Goal: Communication & Community: Ask a question

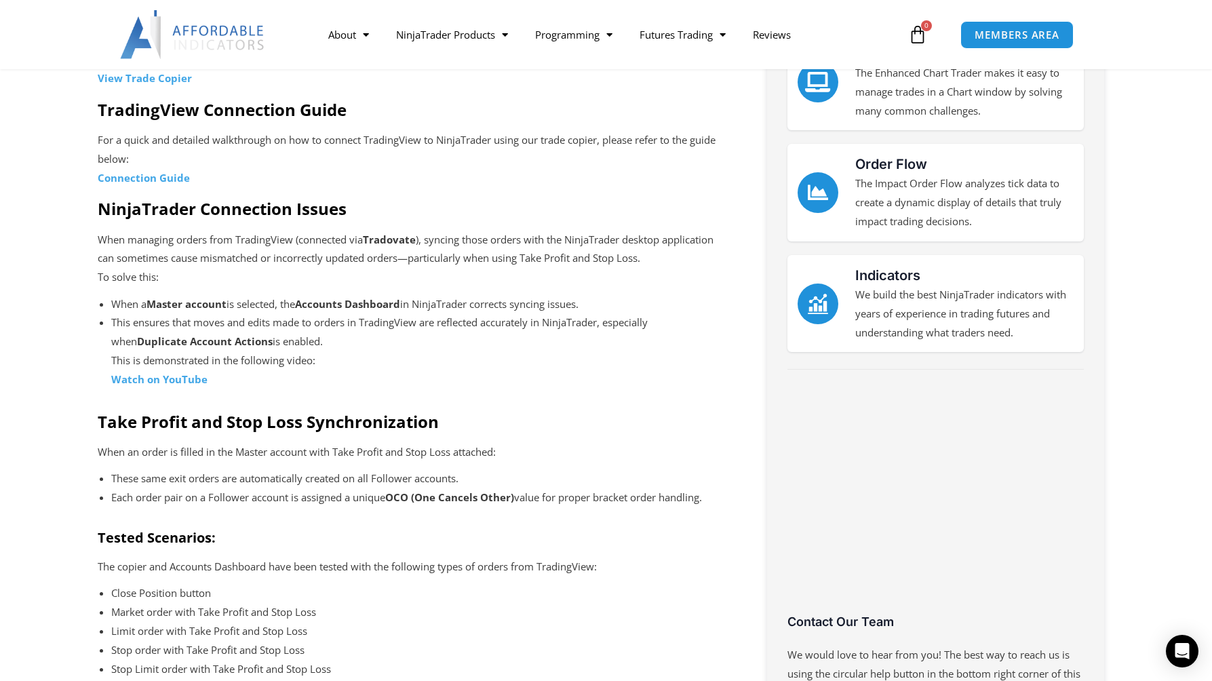
scroll to position [339, 0]
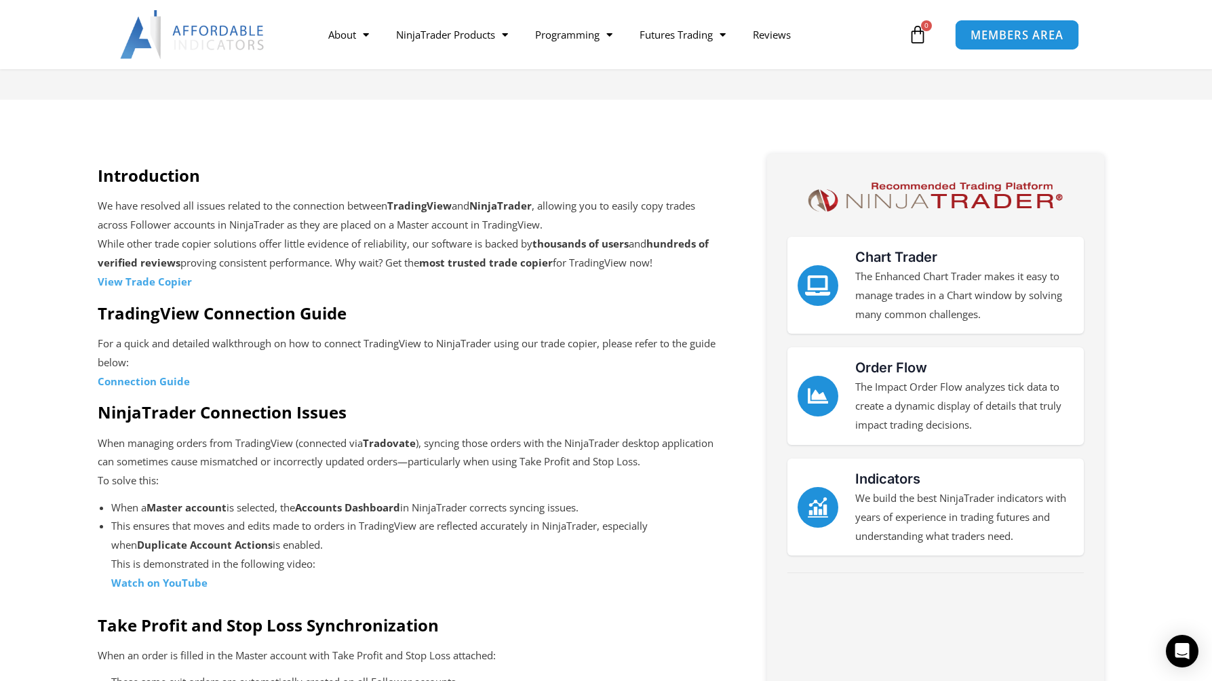
click at [1019, 34] on span "MEMBERS AREA" at bounding box center [1017, 35] width 93 height 12
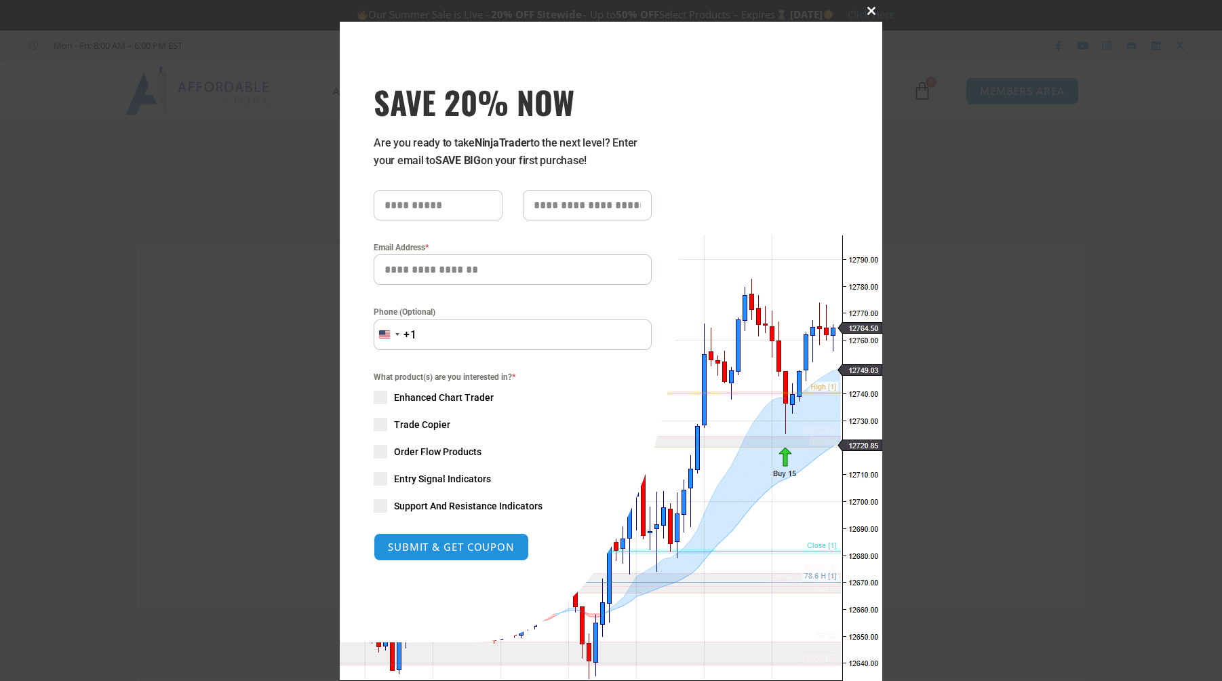
click at [867, 10] on span at bounding box center [872, 11] width 22 height 8
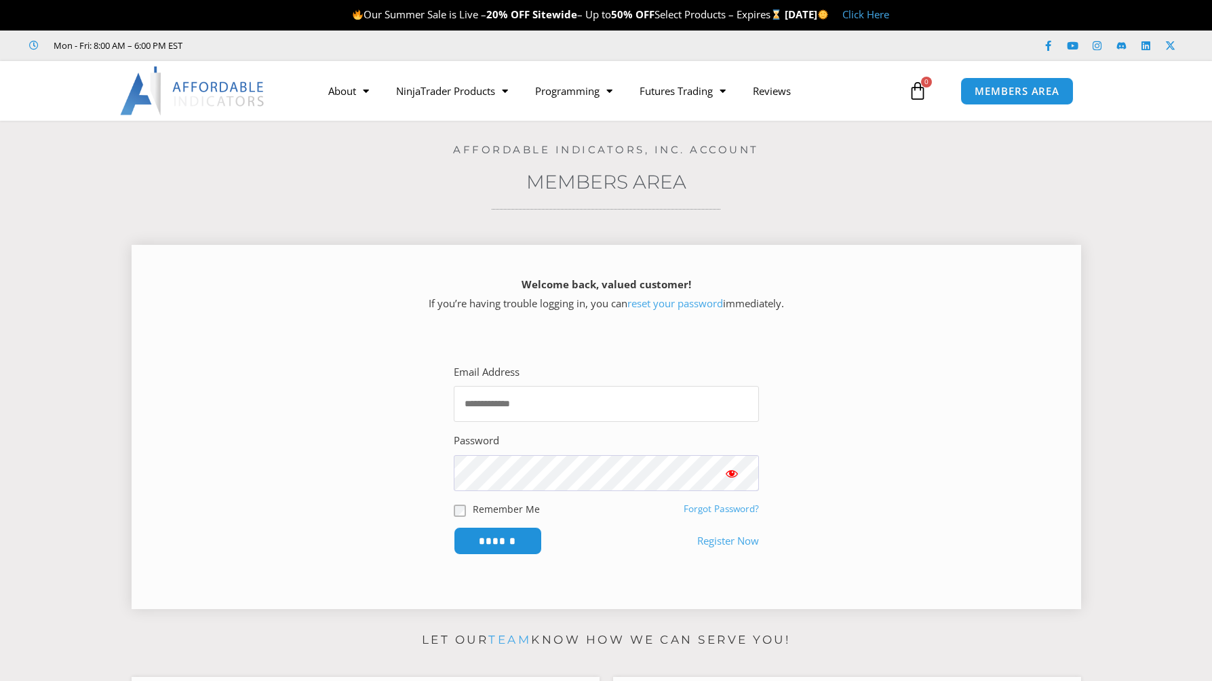
click at [528, 403] on input "Email Address" at bounding box center [606, 404] width 305 height 36
type input "**********"
click at [742, 473] on button "Show password" at bounding box center [732, 473] width 54 height 36
click at [741, 473] on button "Show password" at bounding box center [732, 473] width 54 height 36
click at [510, 539] on input "******" at bounding box center [497, 540] width 93 height 29
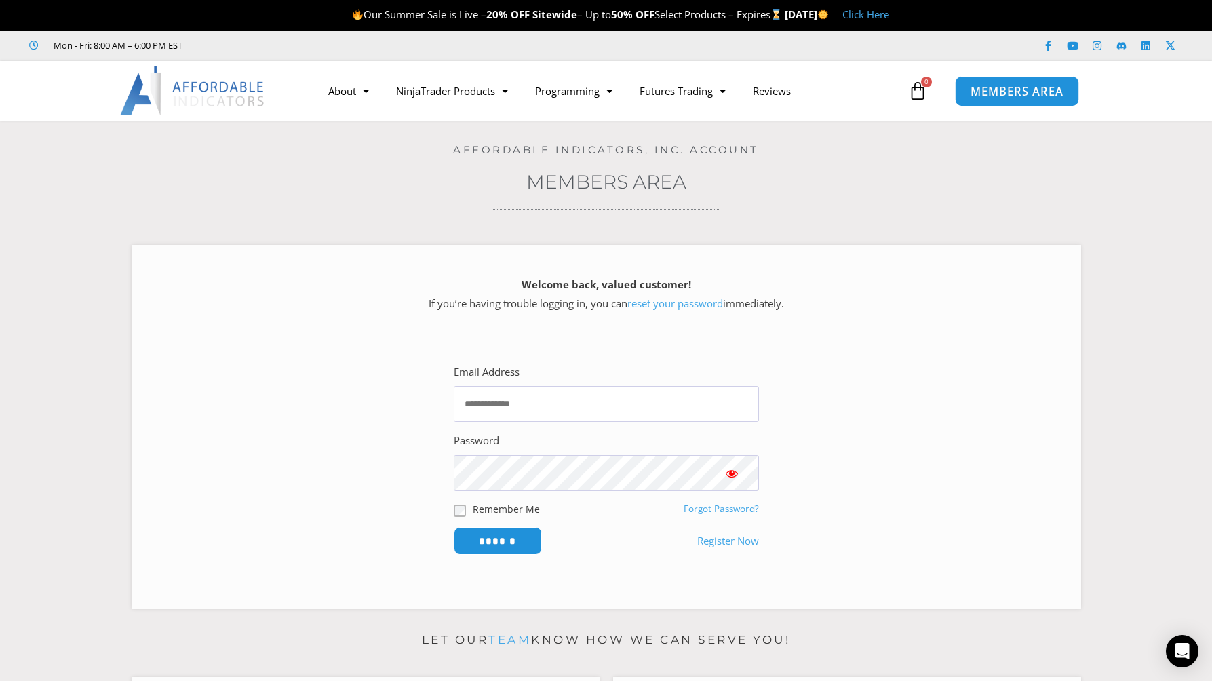
click at [1011, 79] on link "MEMBERS AREA" at bounding box center [1017, 90] width 124 height 31
click at [996, 88] on span "MEMBERS AREA" at bounding box center [1017, 91] width 93 height 12
click at [1012, 87] on span "MEMBERS AREA" at bounding box center [1017, 91] width 93 height 12
click at [1014, 87] on span "MEMBERS AREA" at bounding box center [1017, 91] width 93 height 12
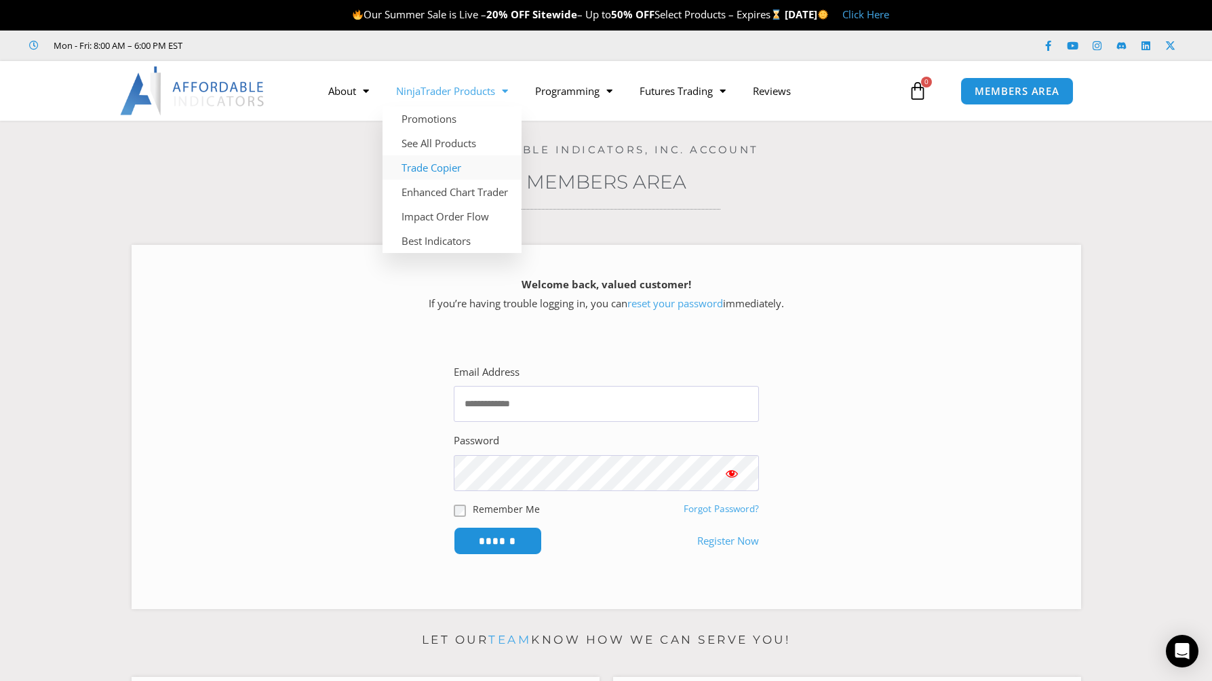
click at [422, 170] on link "Trade Copier" at bounding box center [452, 167] width 139 height 24
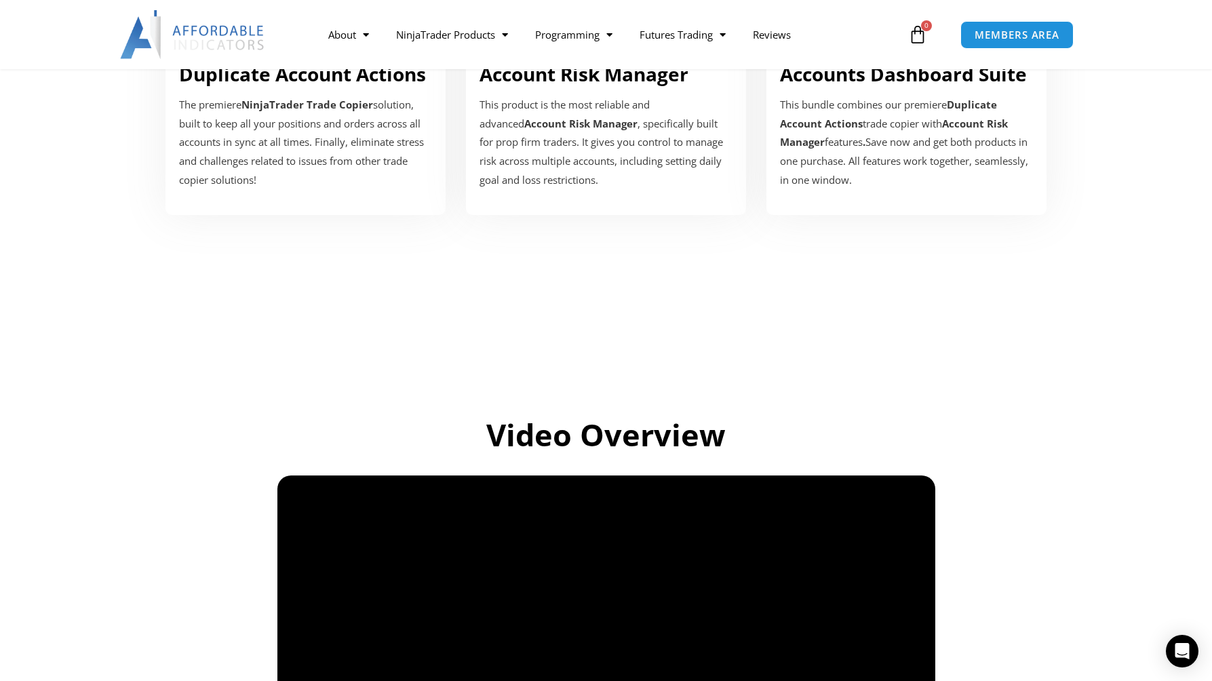
scroll to position [484, 0]
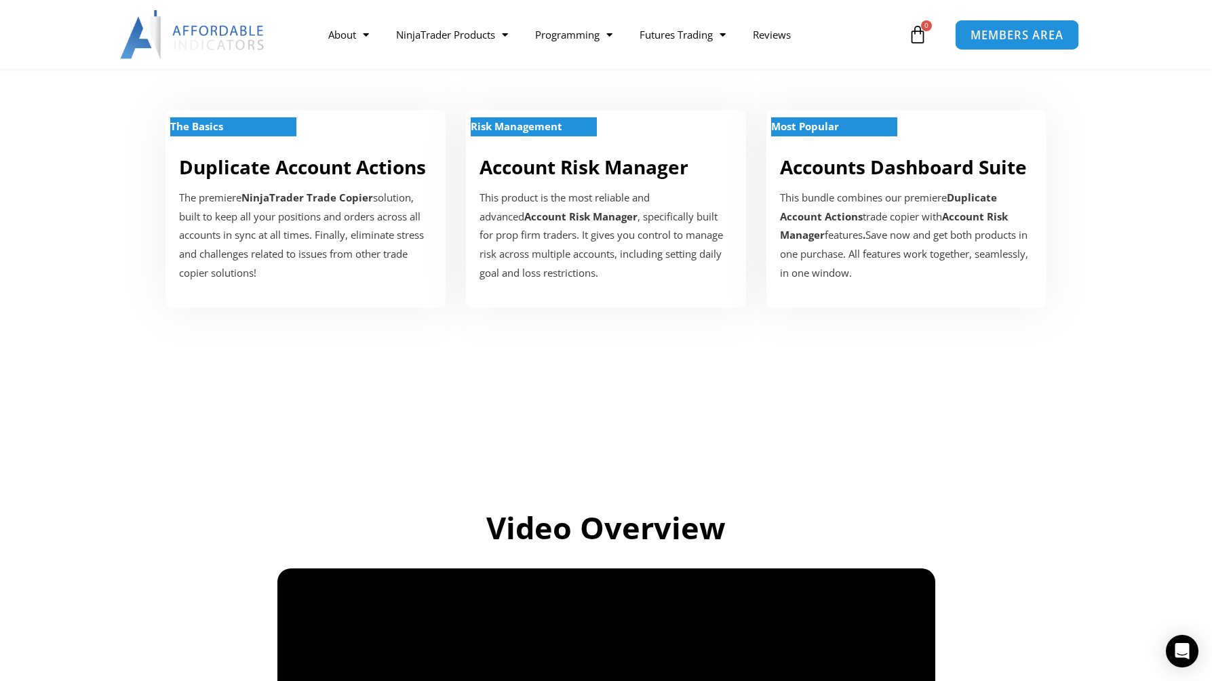
click at [985, 35] on span "MEMBERS AREA" at bounding box center [1017, 35] width 93 height 12
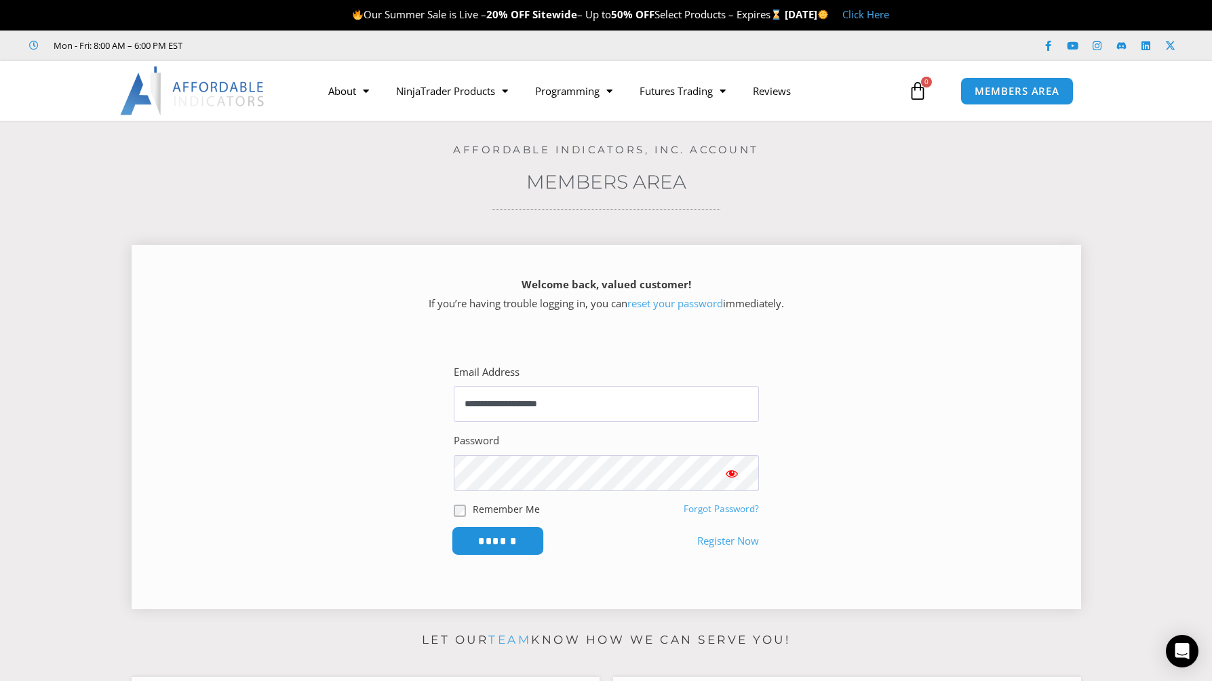
click at [508, 533] on input "******" at bounding box center [497, 540] width 93 height 29
click at [921, 93] on icon at bounding box center [917, 90] width 19 height 19
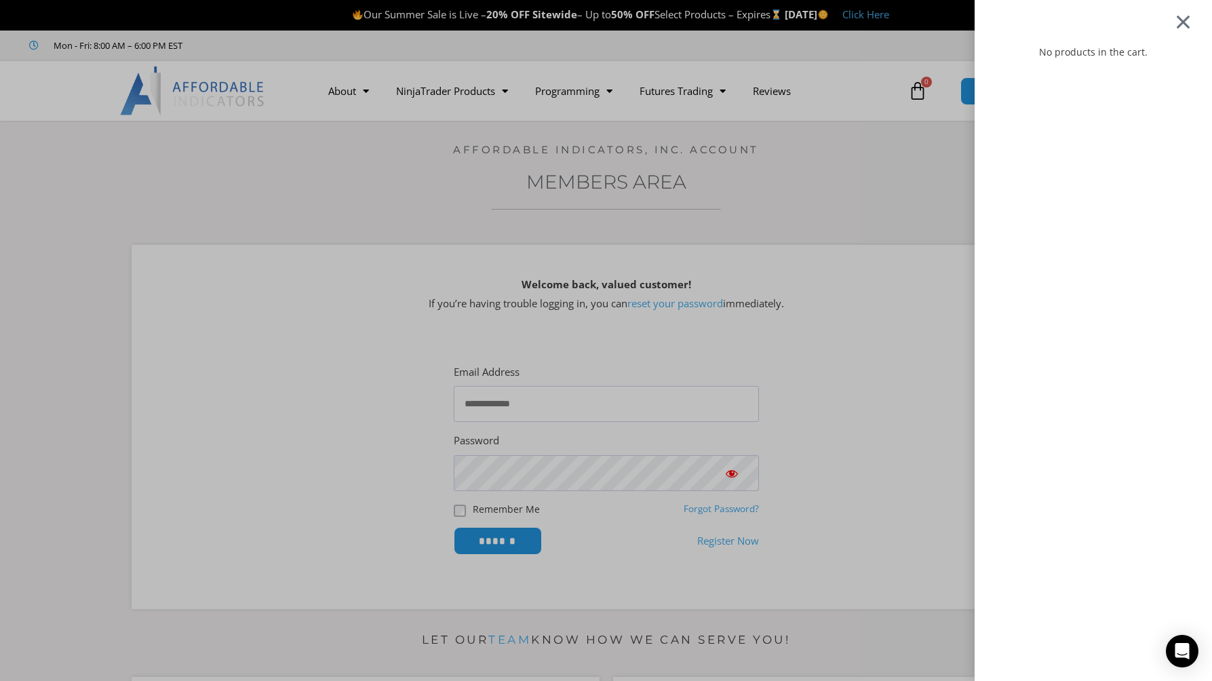
click at [1192, 23] on div at bounding box center [1183, 22] width 17 height 16
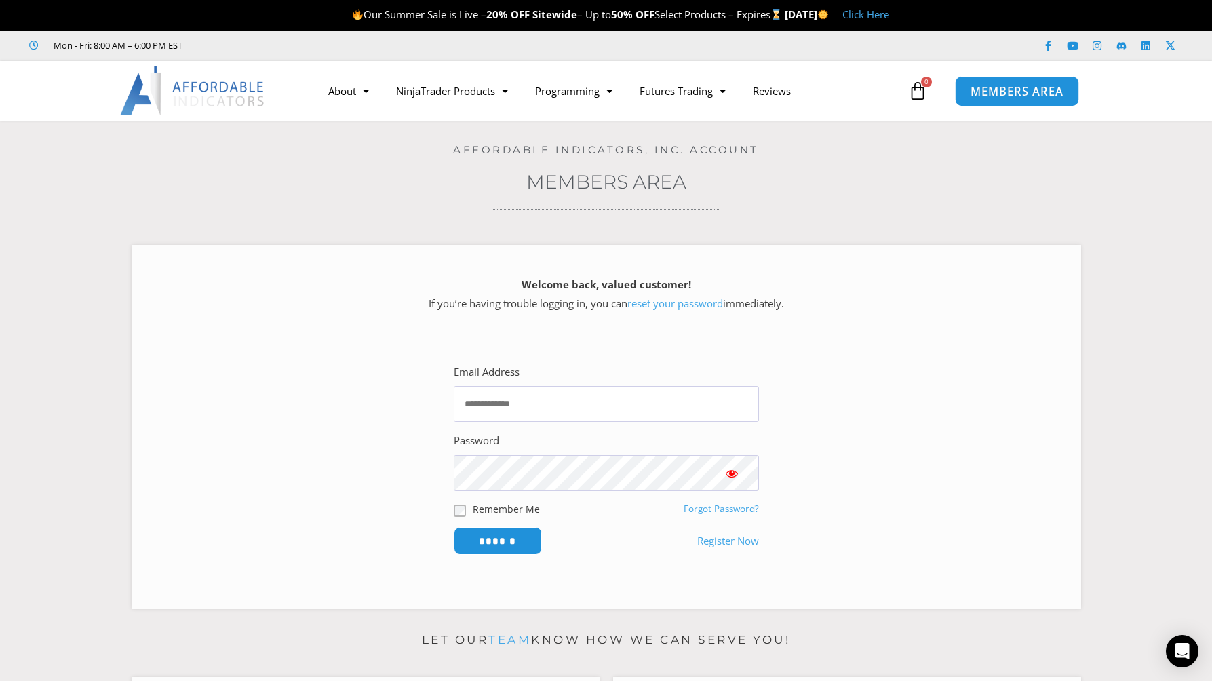
click at [994, 90] on span "MEMBERS AREA" at bounding box center [1017, 91] width 93 height 12
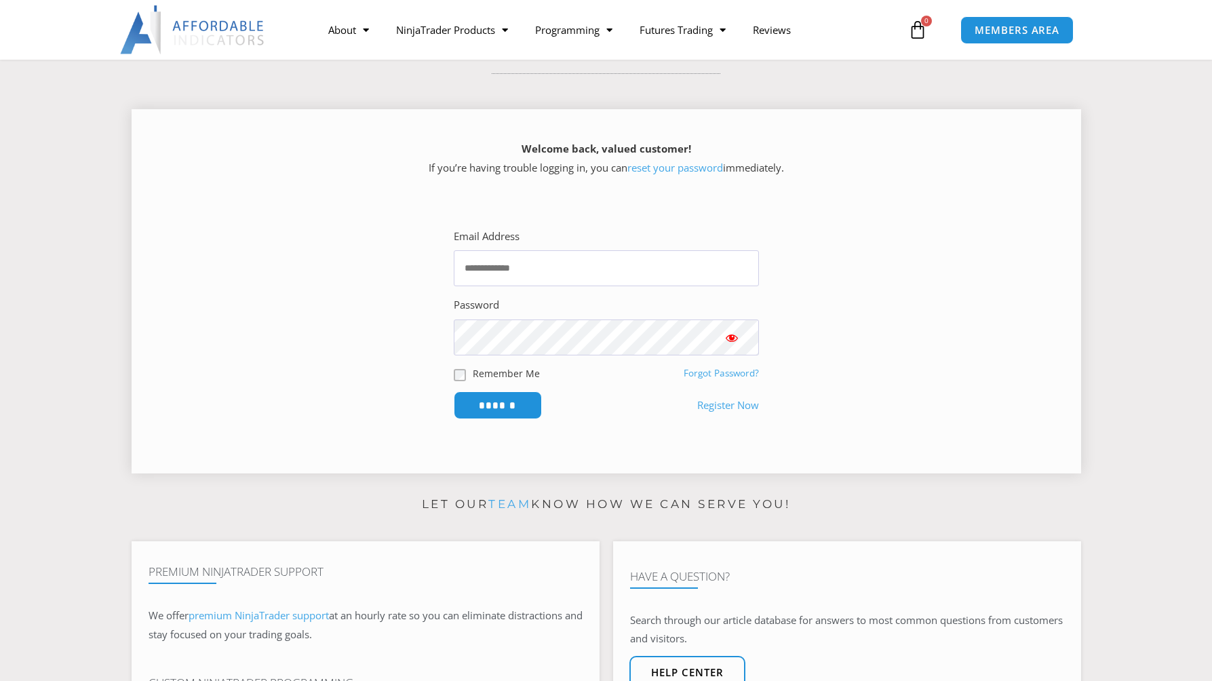
click at [709, 372] on link "Forgot Password?" at bounding box center [721, 373] width 75 height 12
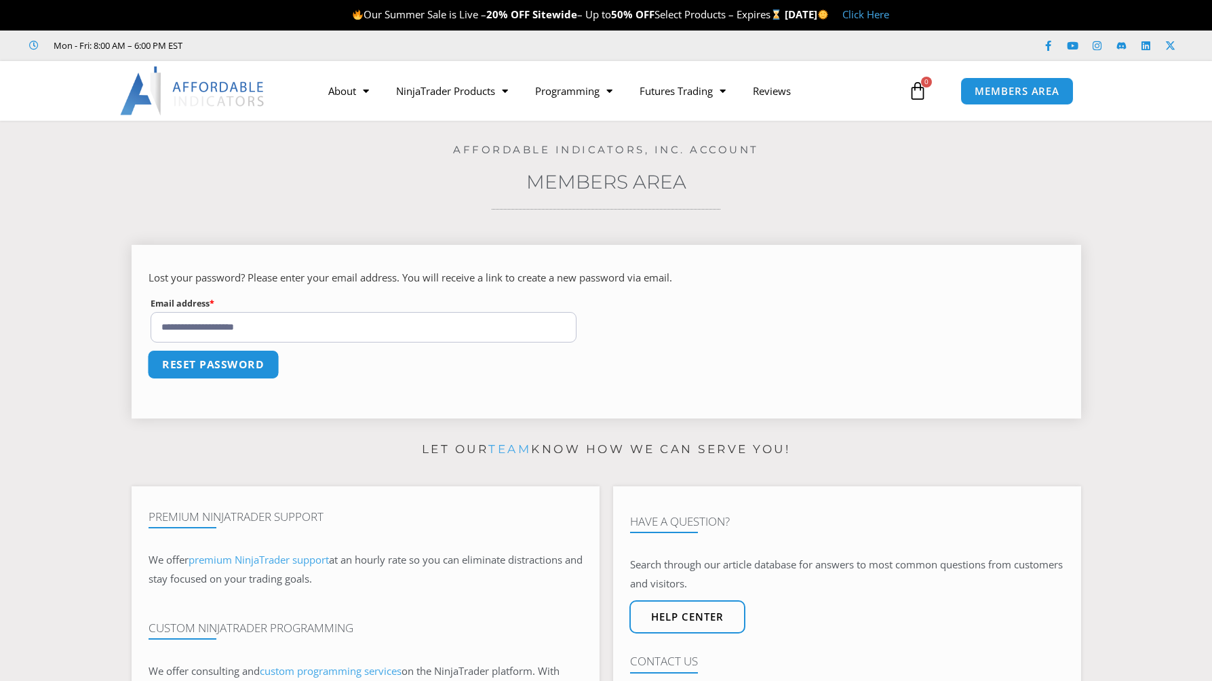
click at [216, 362] on button "Reset password" at bounding box center [213, 364] width 132 height 29
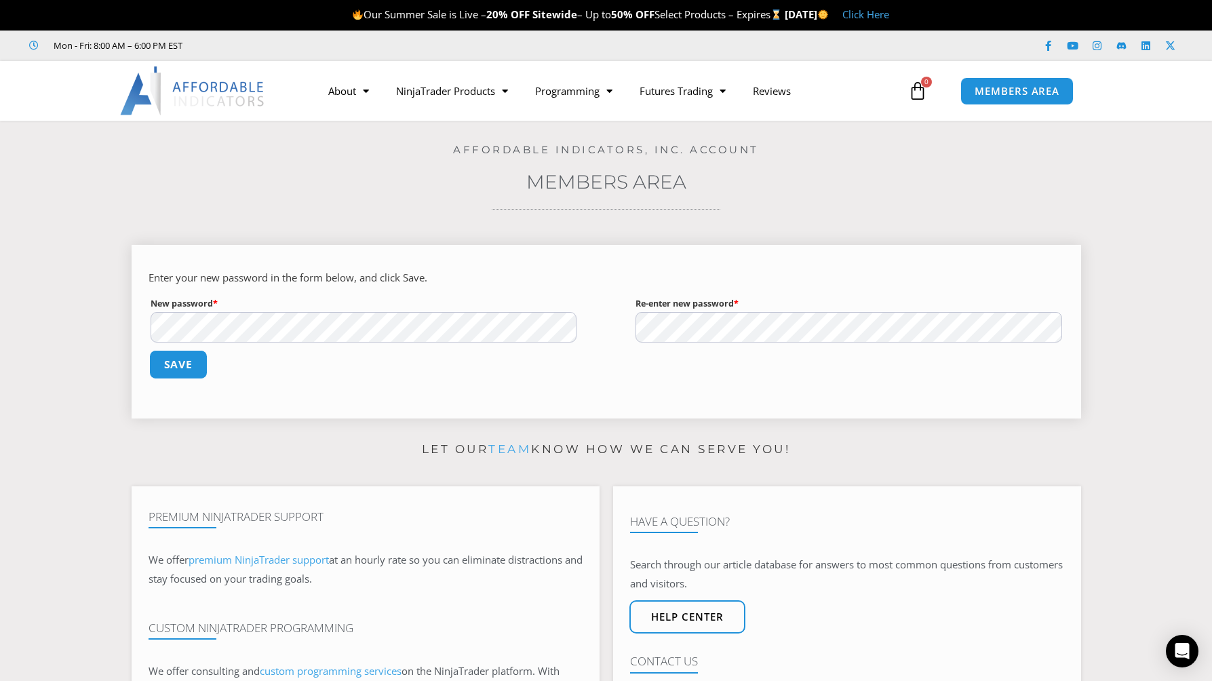
click at [170, 359] on button "Save" at bounding box center [178, 364] width 58 height 29
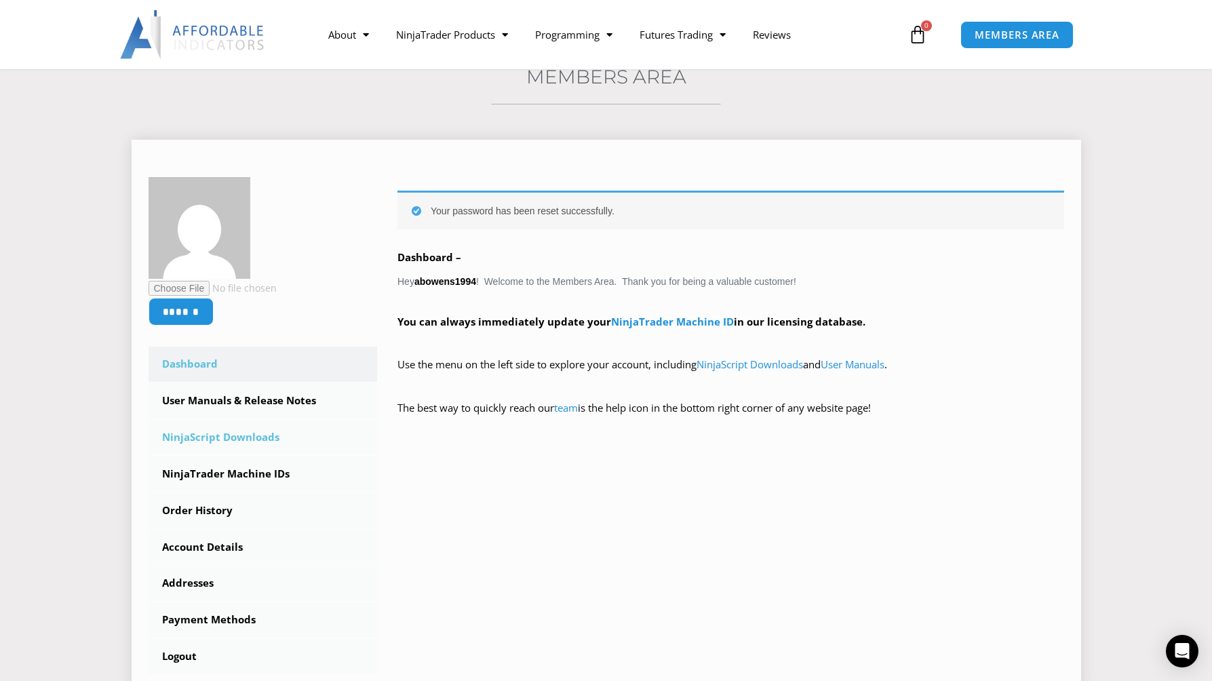
scroll to position [203, 0]
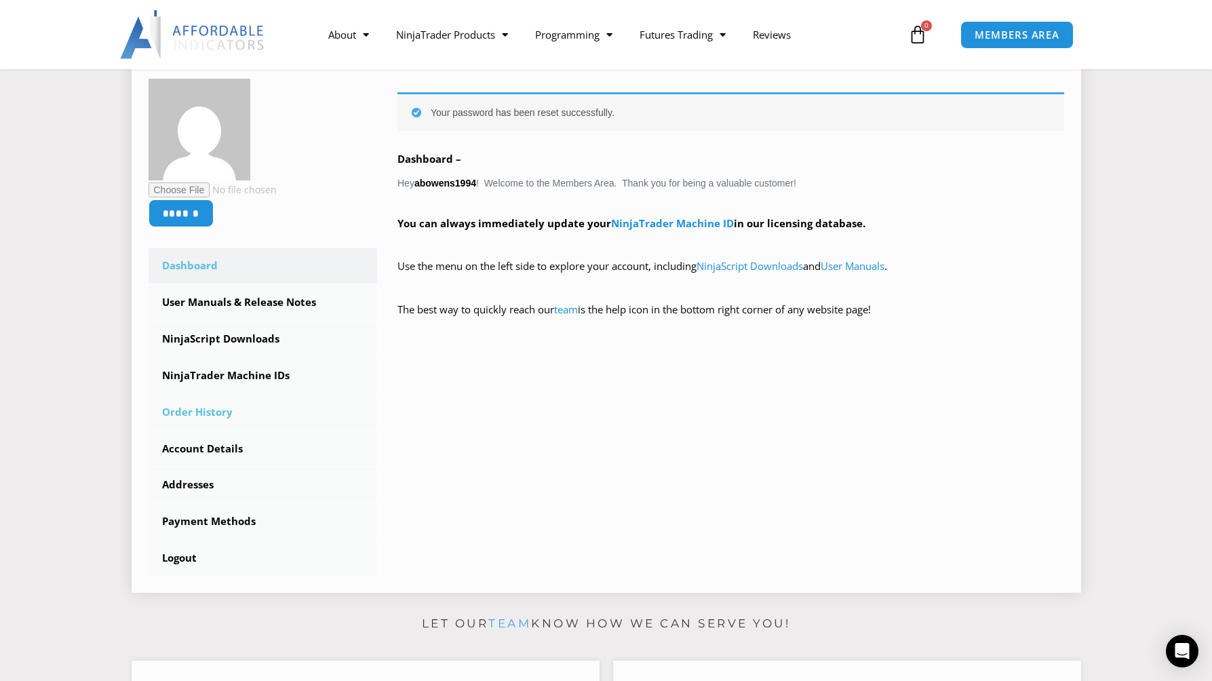
click at [188, 414] on link "Order History" at bounding box center [263, 412] width 229 height 35
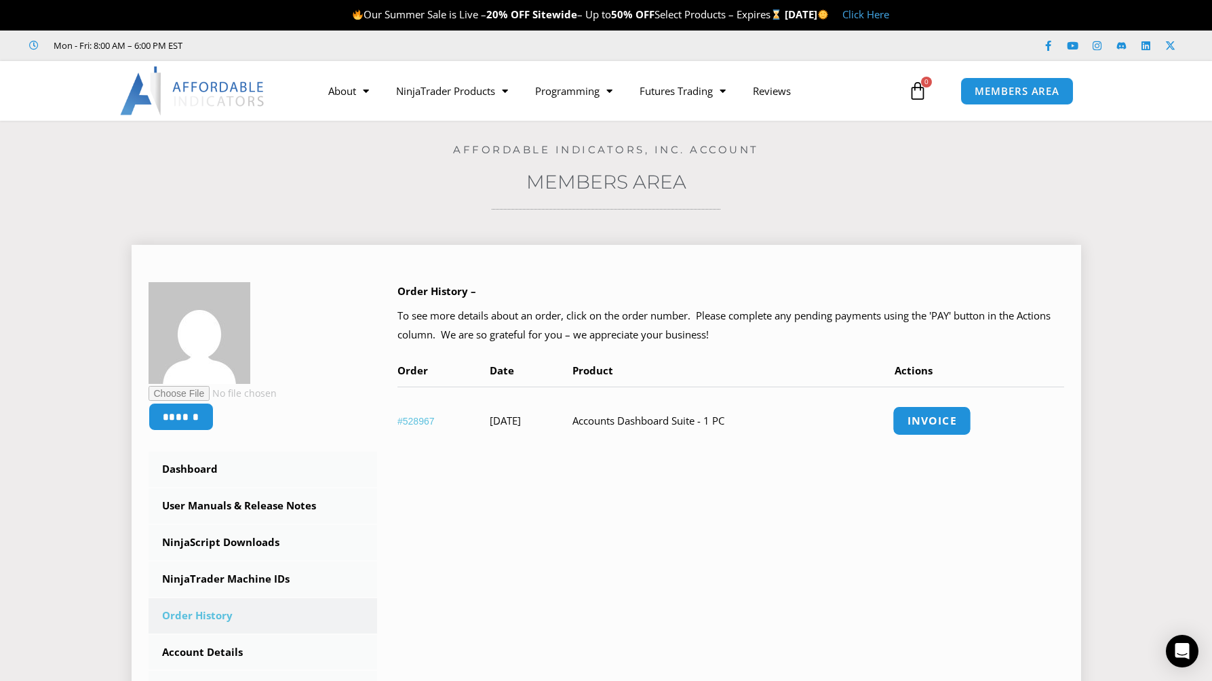
scroll to position [136, 0]
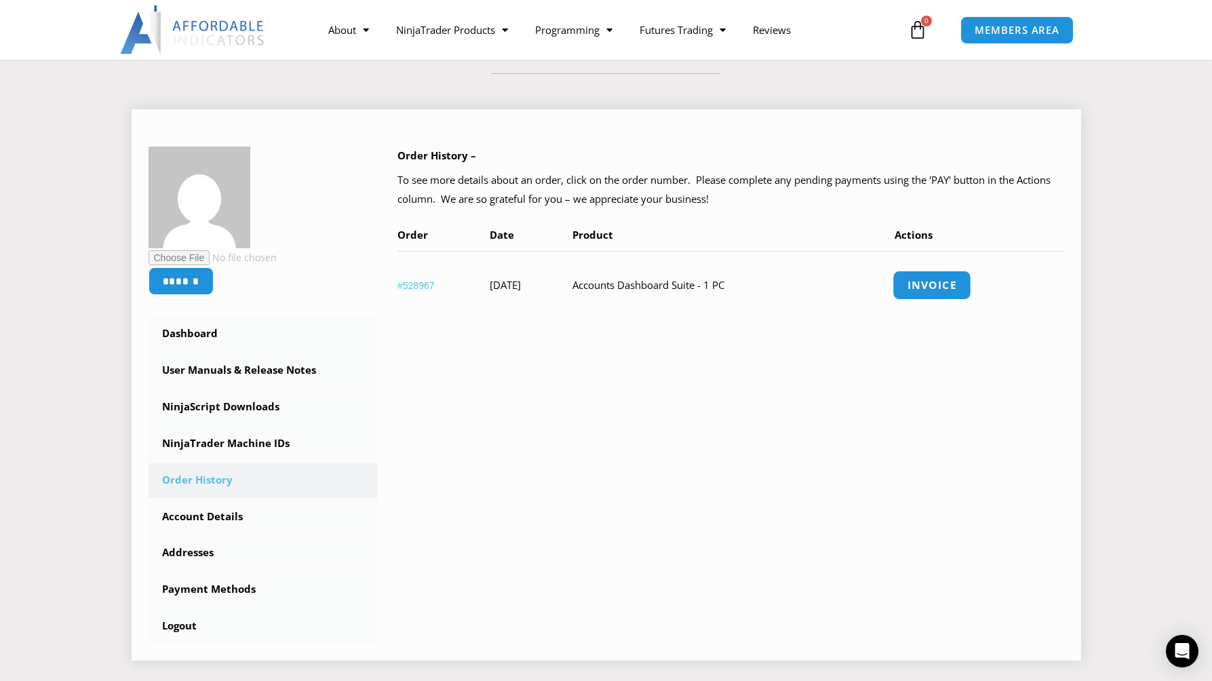
click at [969, 291] on link "Invoice" at bounding box center [932, 285] width 79 height 29
click at [941, 284] on link "Invoice" at bounding box center [932, 285] width 79 height 29
drag, startPoint x: 526, startPoint y: 172, endPoint x: 161, endPoint y: 476, distance: 475.8
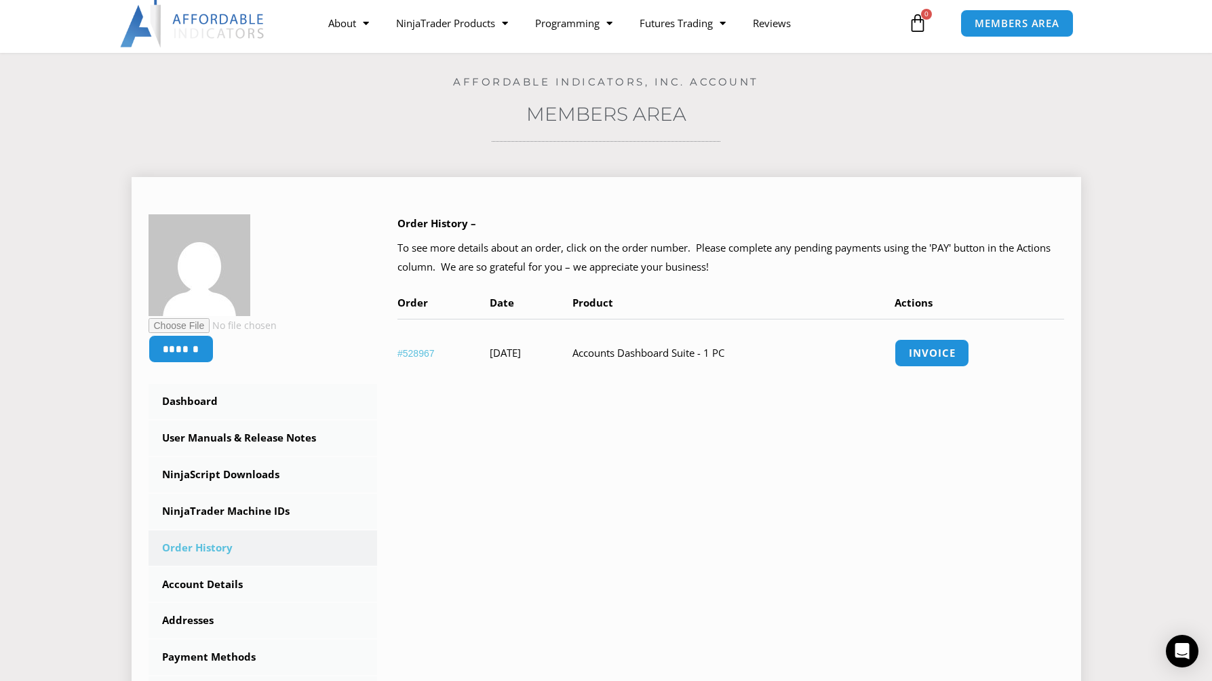
scroll to position [0, 0]
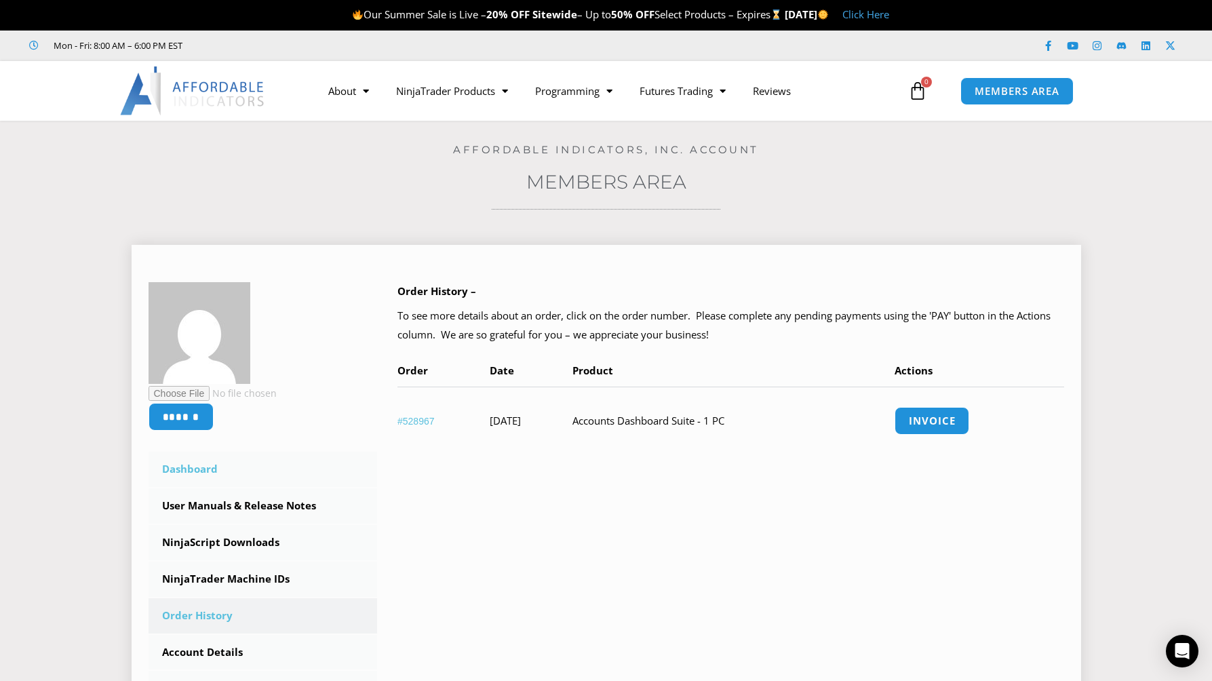
click at [184, 470] on link "Dashboard" at bounding box center [263, 469] width 229 height 35
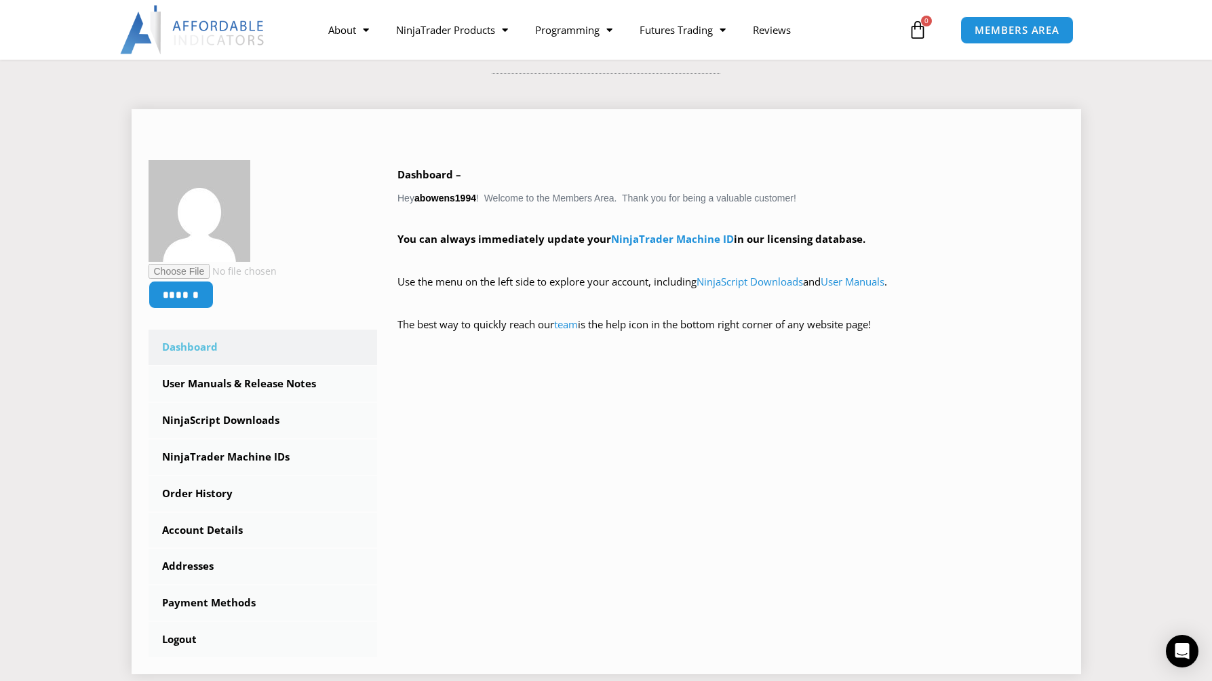
scroll to position [271, 0]
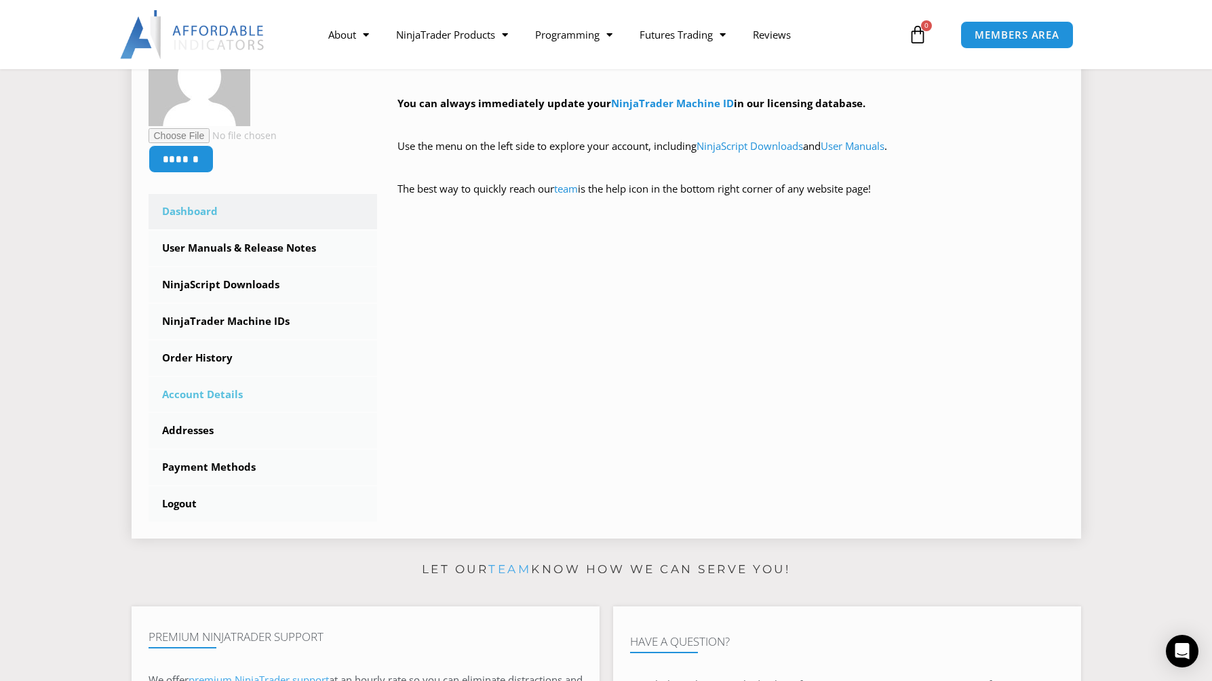
click at [187, 395] on link "Account Details" at bounding box center [263, 394] width 229 height 35
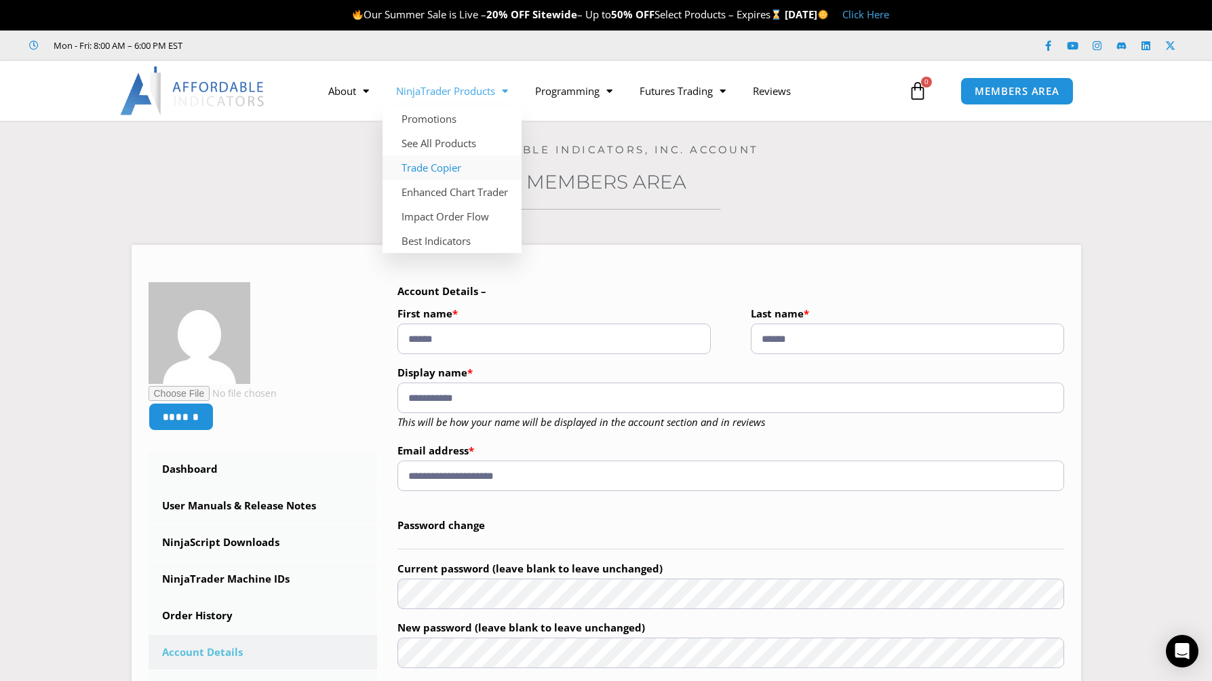
click at [431, 166] on link "Trade Copier" at bounding box center [452, 167] width 139 height 24
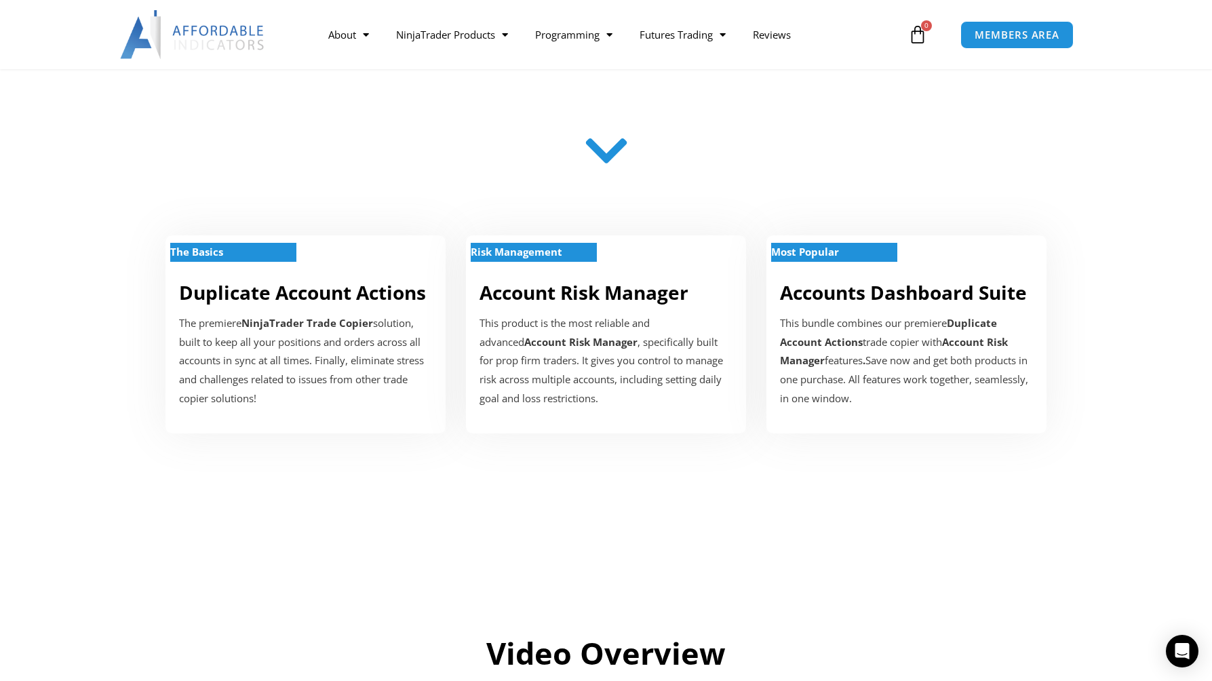
scroll to position [271, 0]
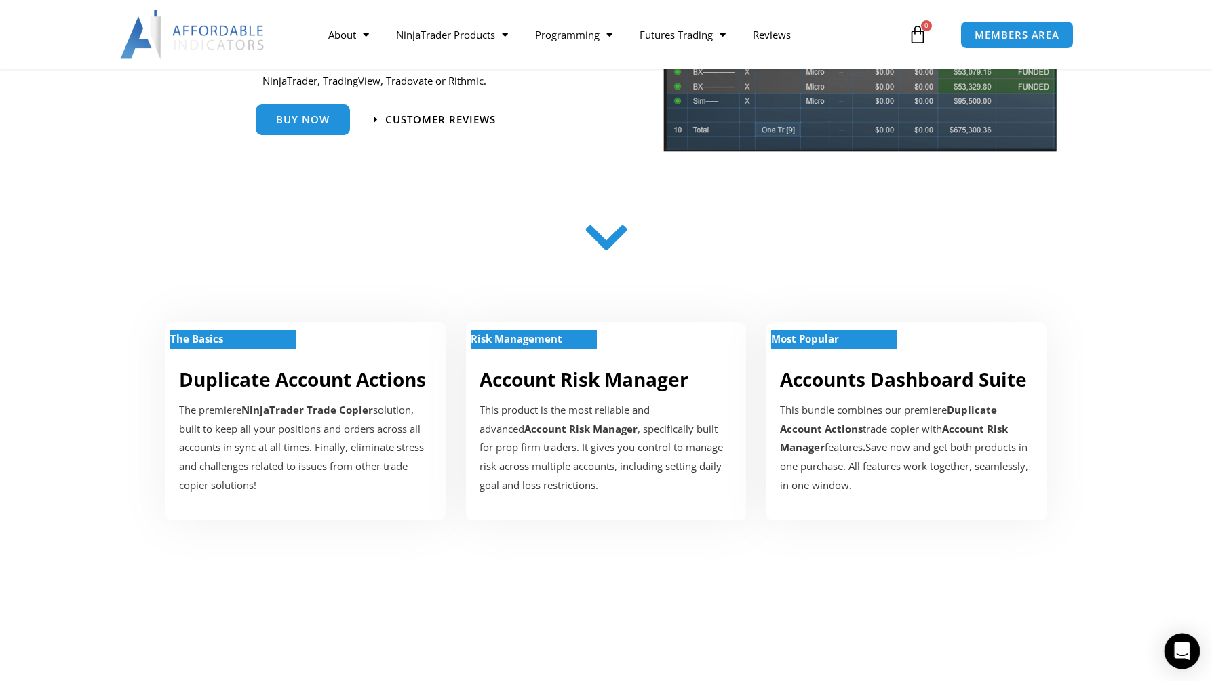
click at [1189, 649] on icon "Open Intercom Messenger" at bounding box center [1182, 651] width 18 height 18
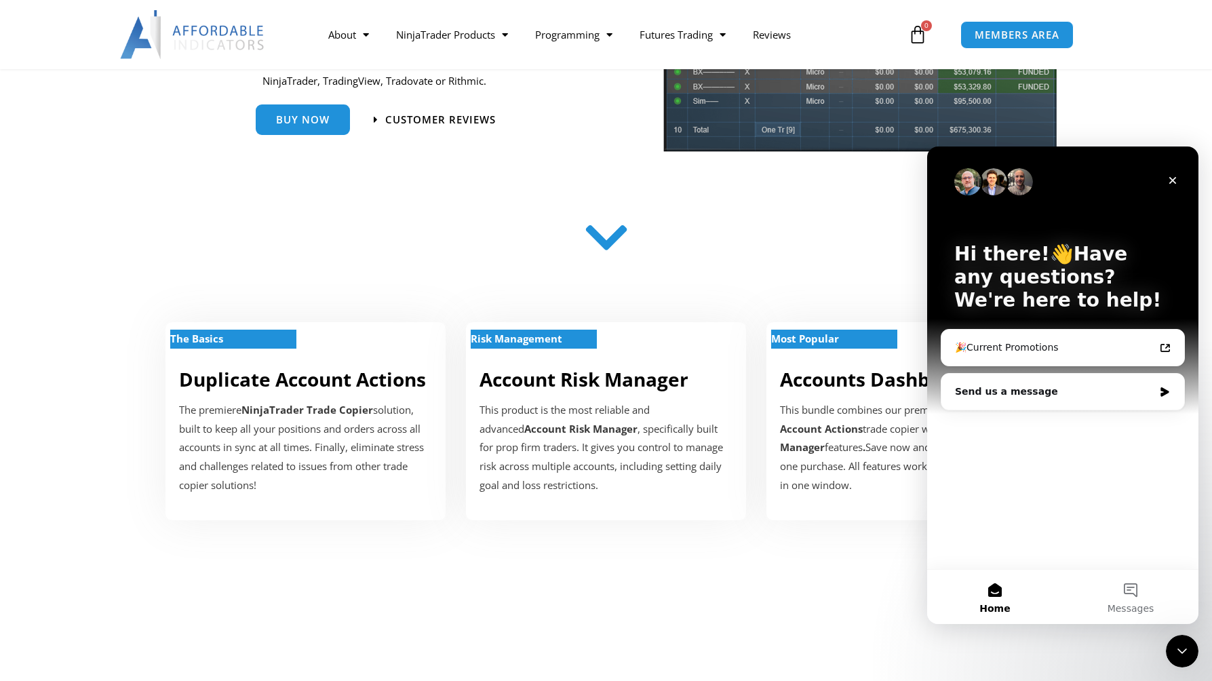
scroll to position [0, 0]
click at [1160, 389] on icon "Intercom messenger" at bounding box center [1165, 392] width 12 height 11
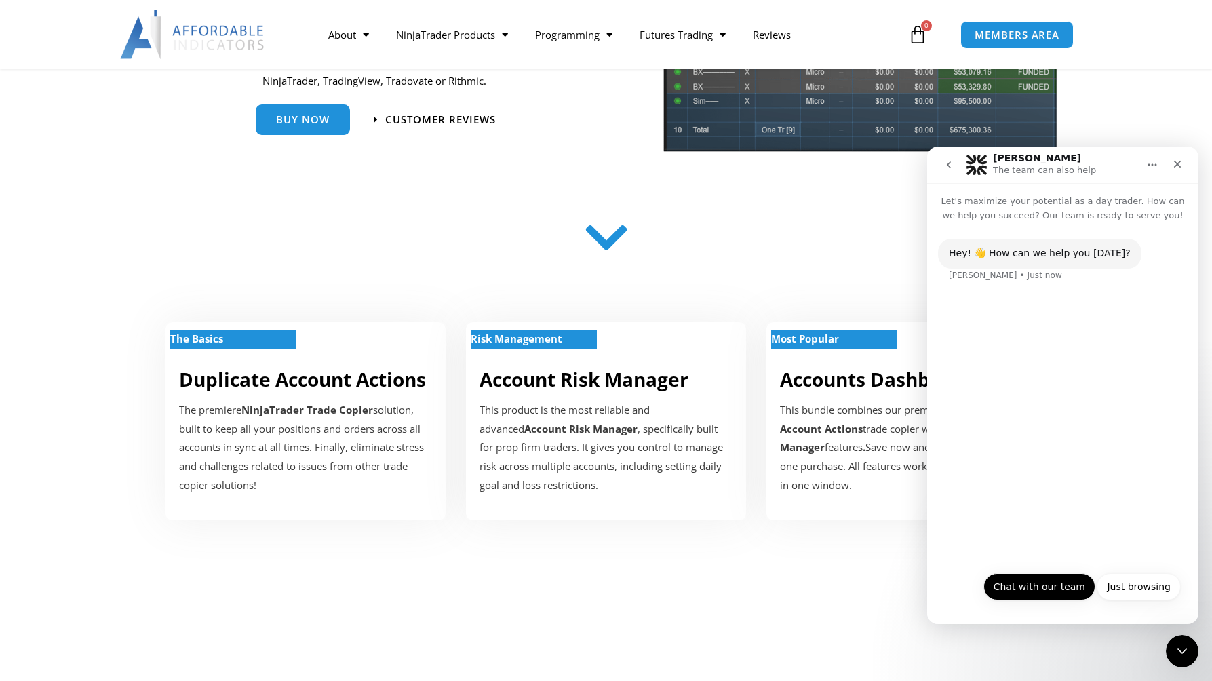
click at [1031, 585] on button "Chat with our team" at bounding box center [1039, 586] width 112 height 27
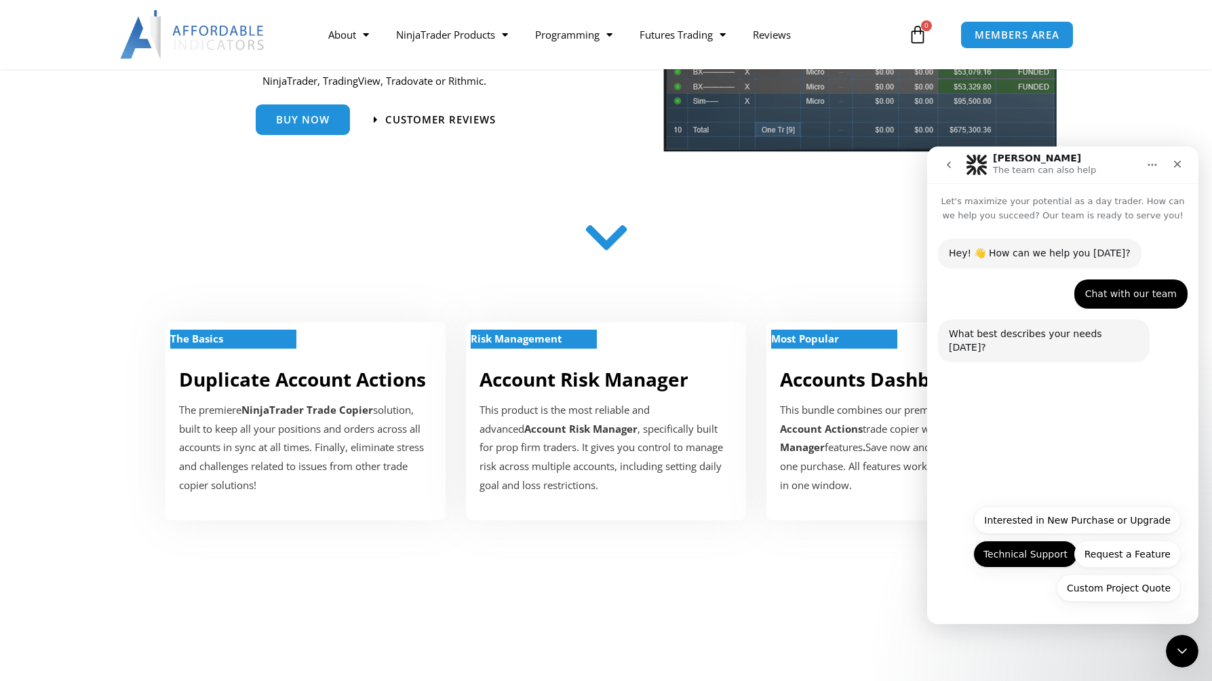
click at [1025, 555] on button "Technical Support" at bounding box center [1025, 554] width 104 height 27
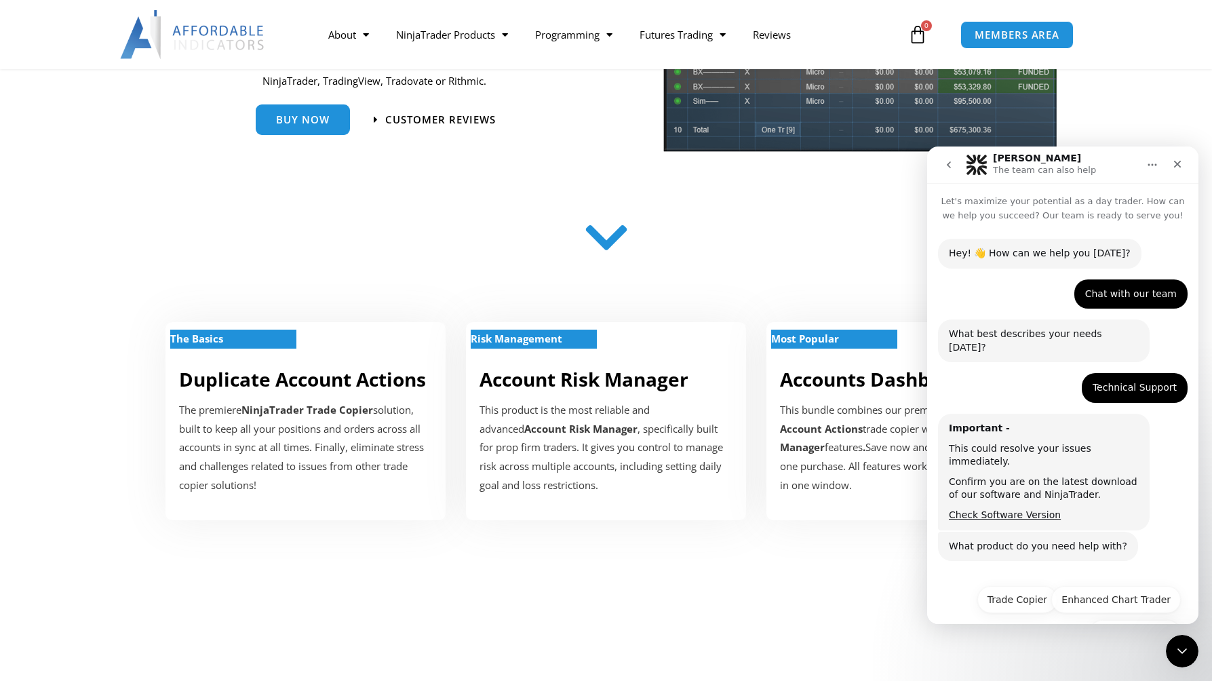
scroll to position [19, 0]
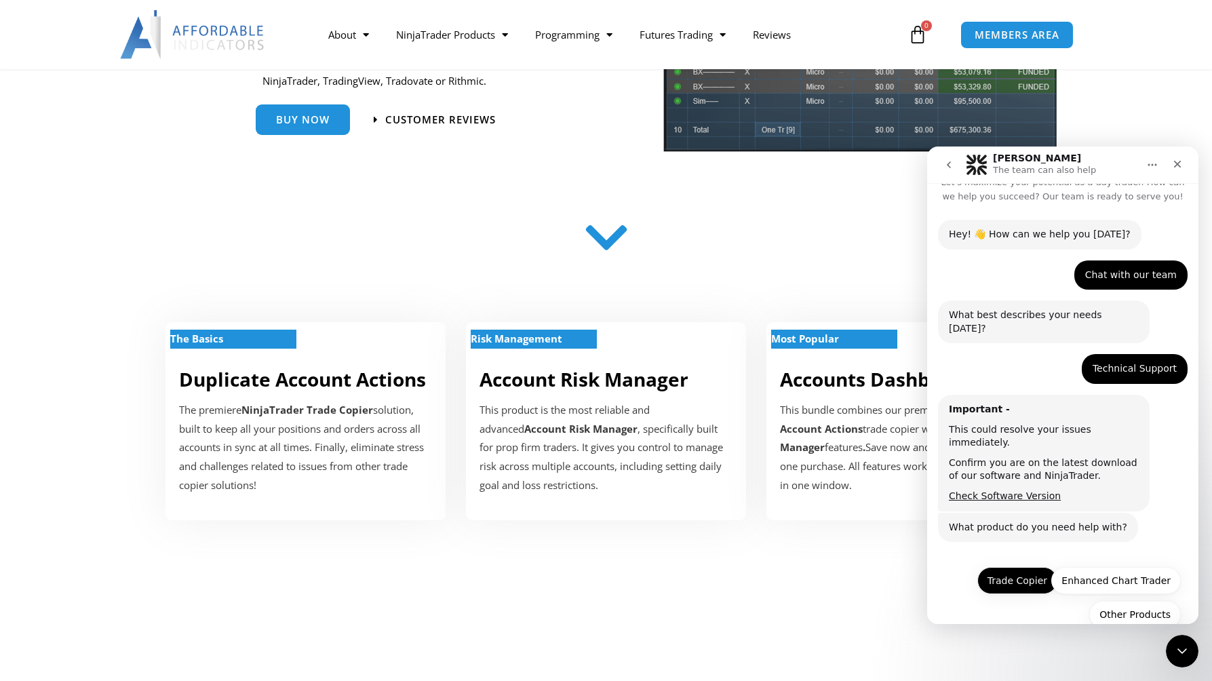
click at [1009, 567] on button "Trade Copier" at bounding box center [1017, 580] width 80 height 27
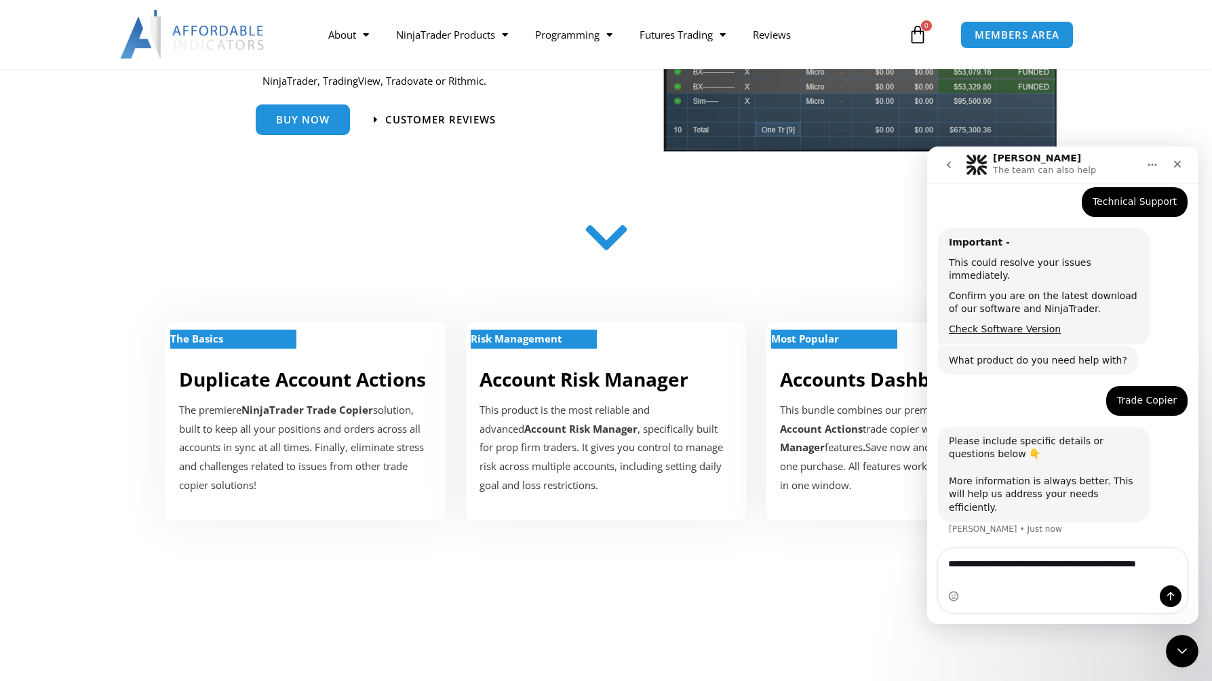
scroll to position [199, 0]
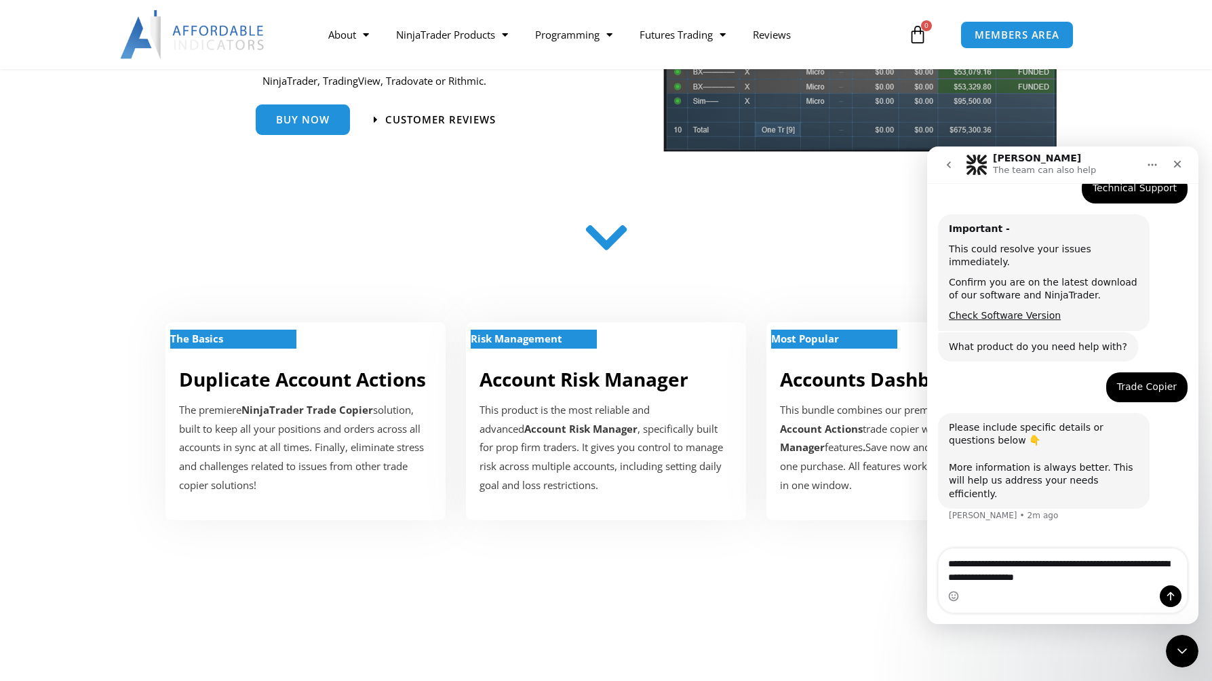
click at [1106, 578] on textarea "**********" at bounding box center [1063, 567] width 248 height 37
type textarea "**********"
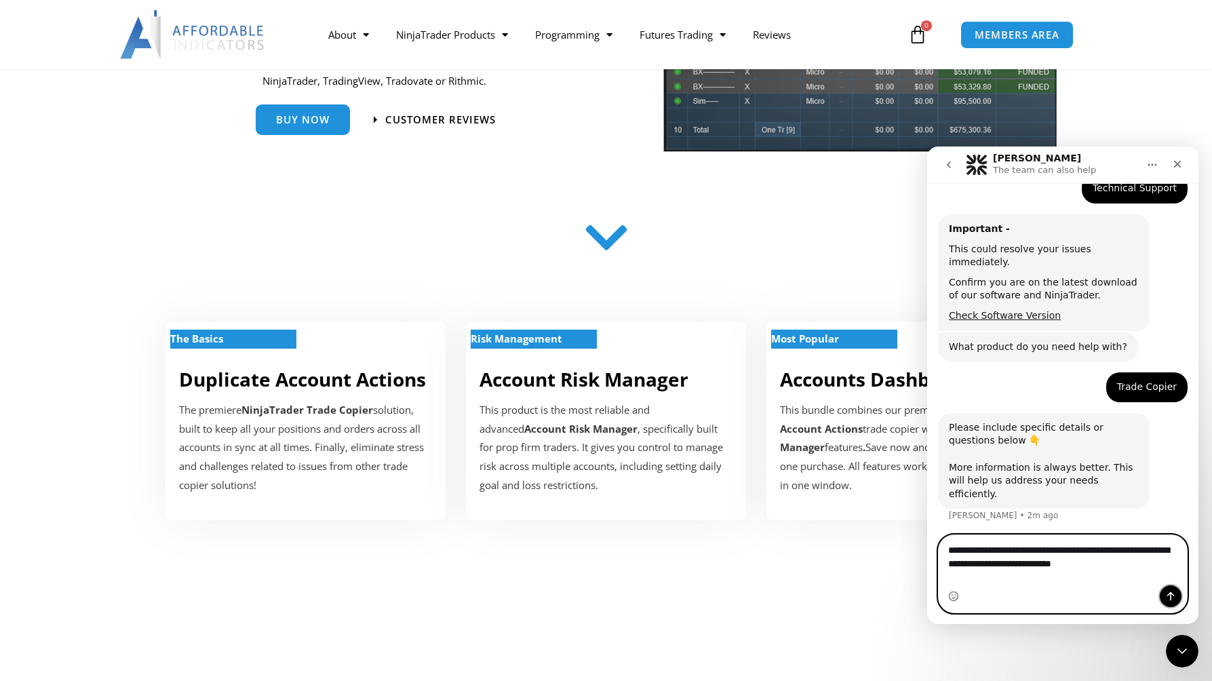
drag, startPoint x: 1028, startPoint y: 580, endPoint x: 1172, endPoint y: 593, distance: 145.1
click at [1172, 593] on icon "Send a message…" at bounding box center [1170, 596] width 7 height 9
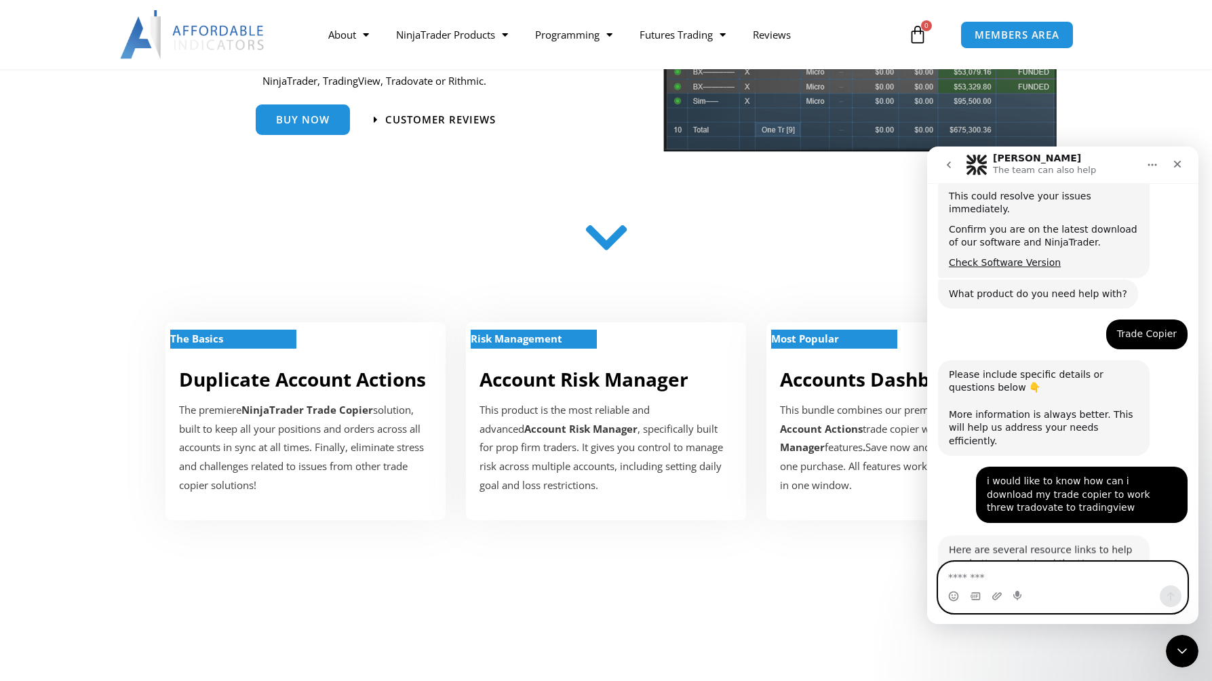
scroll to position [389, 0]
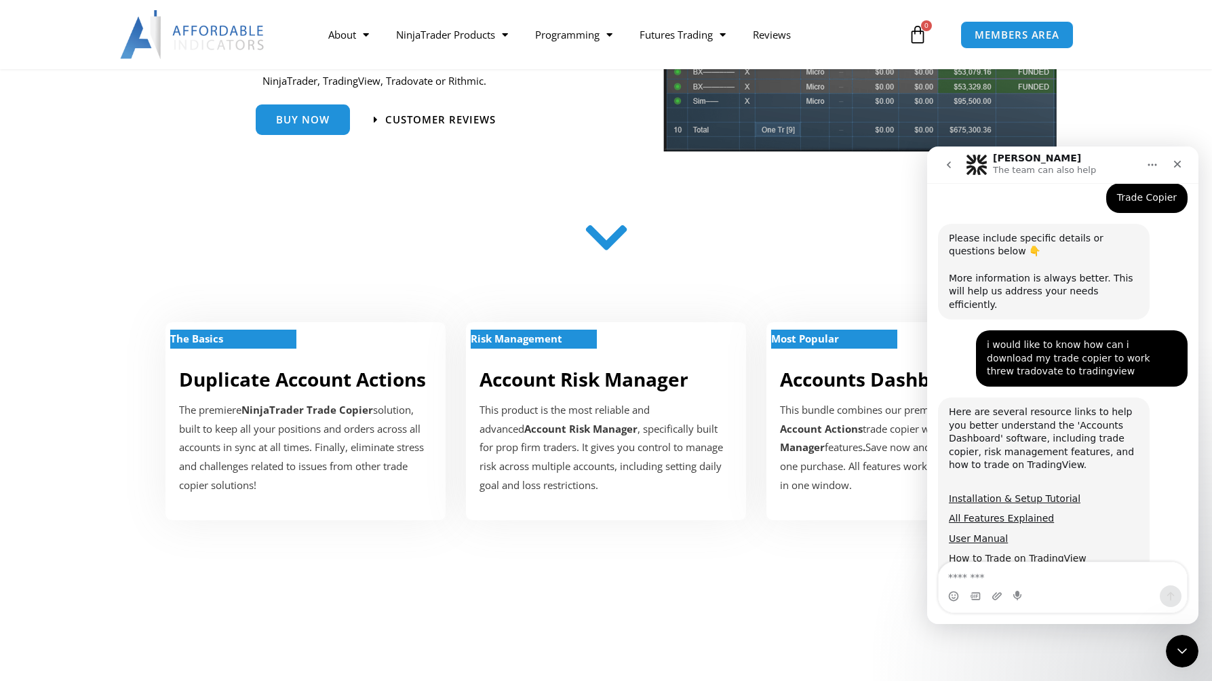
click at [1009, 518] on div "Hey! 👋 How can we help you [DATE]? [PERSON_NAME] • 3m ago Chat with our team [P…" at bounding box center [1063, 242] width 250 height 785
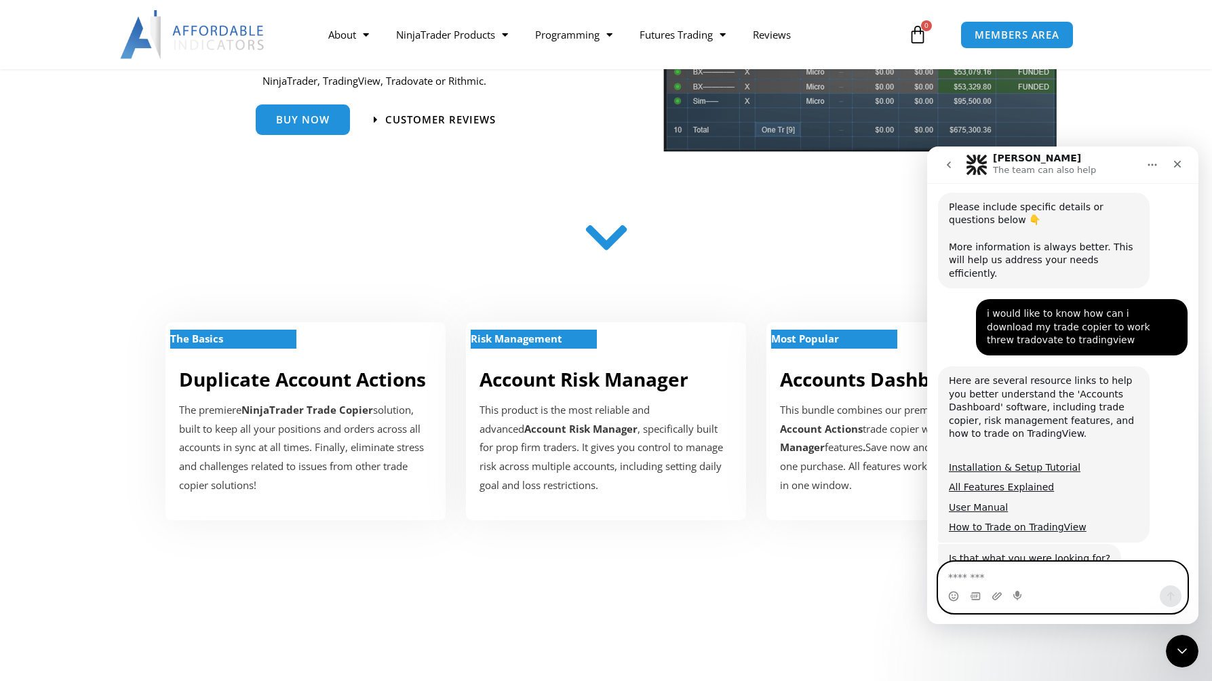
click at [993, 572] on textarea "Message…" at bounding box center [1063, 573] width 248 height 23
type textarea "***"
click at [1169, 593] on icon "Send a message…" at bounding box center [1170, 596] width 11 height 11
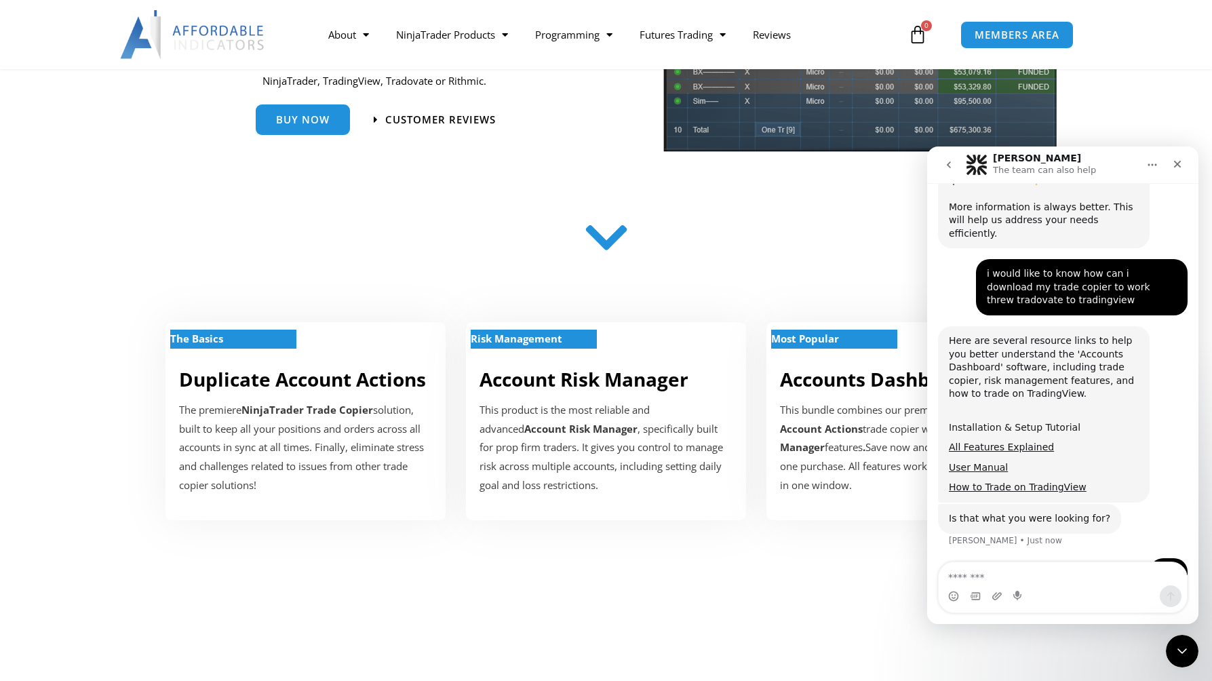
click at [985, 422] on link "Installation & Setup Tutorial" at bounding box center [1015, 427] width 132 height 11
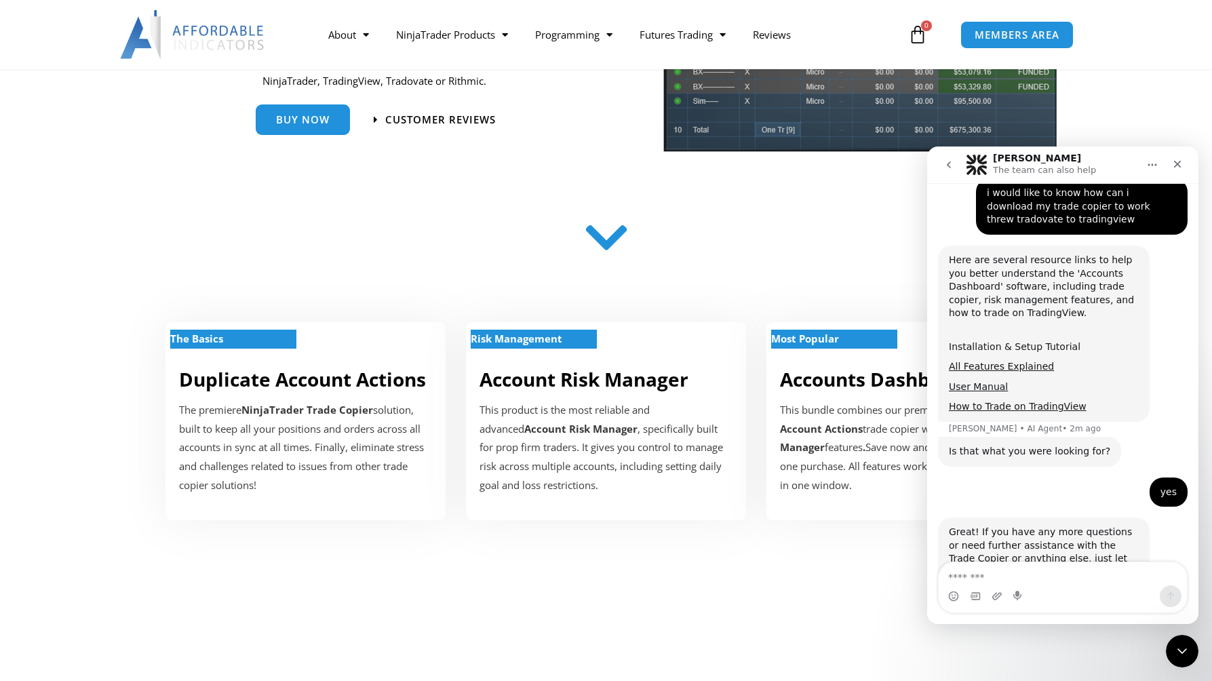
scroll to position [554, 0]
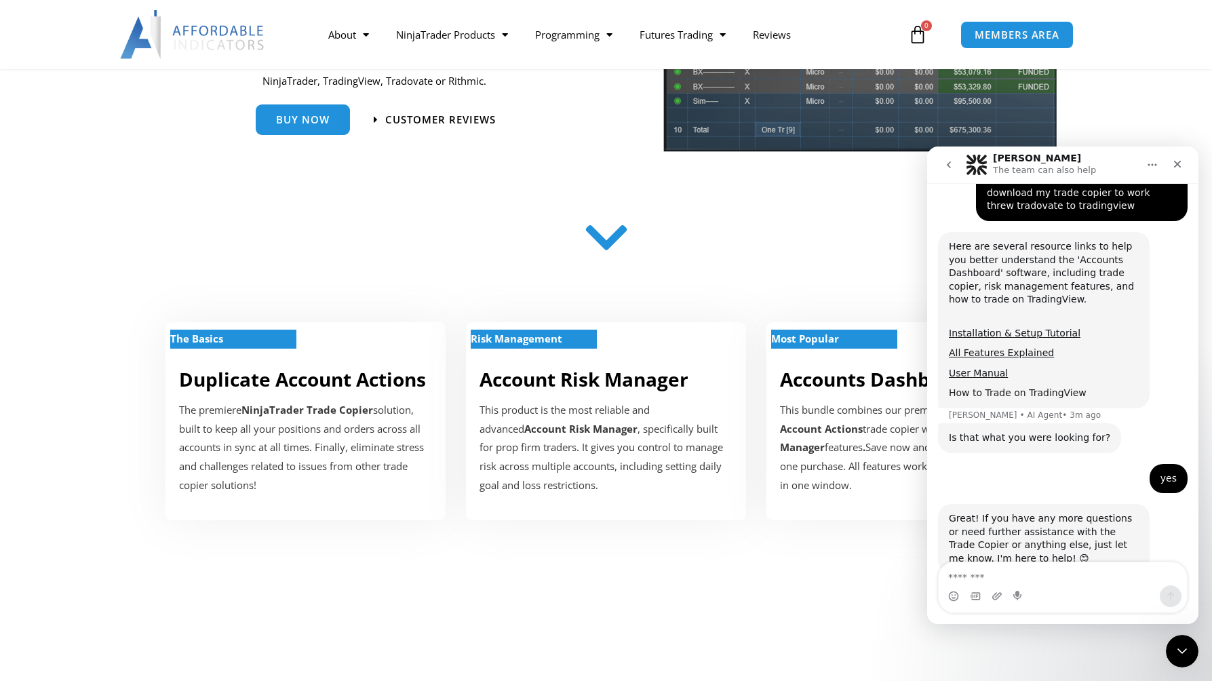
click at [991, 387] on link "How to Trade on TradingView" at bounding box center [1018, 392] width 138 height 11
